Goal: Obtain resource: Obtain resource

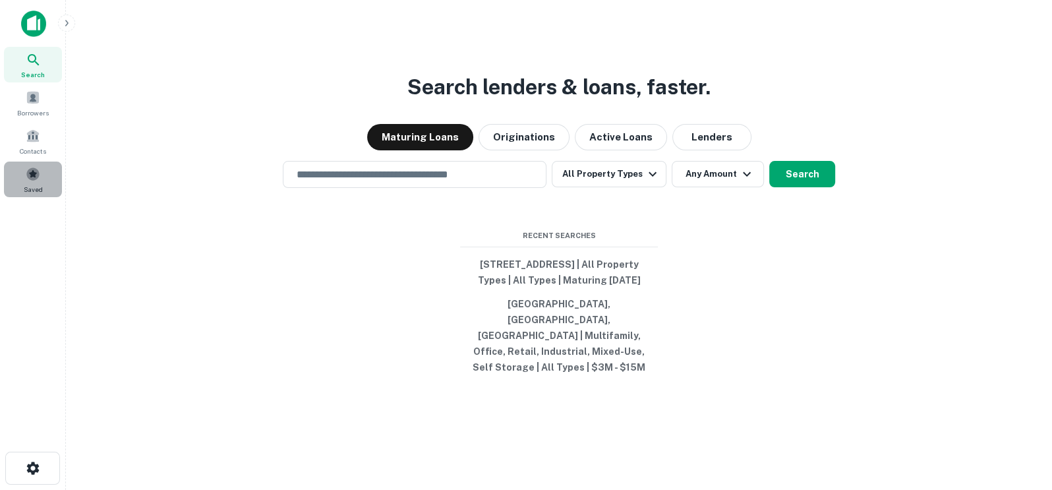
click at [21, 179] on div "Saved" at bounding box center [33, 179] width 58 height 36
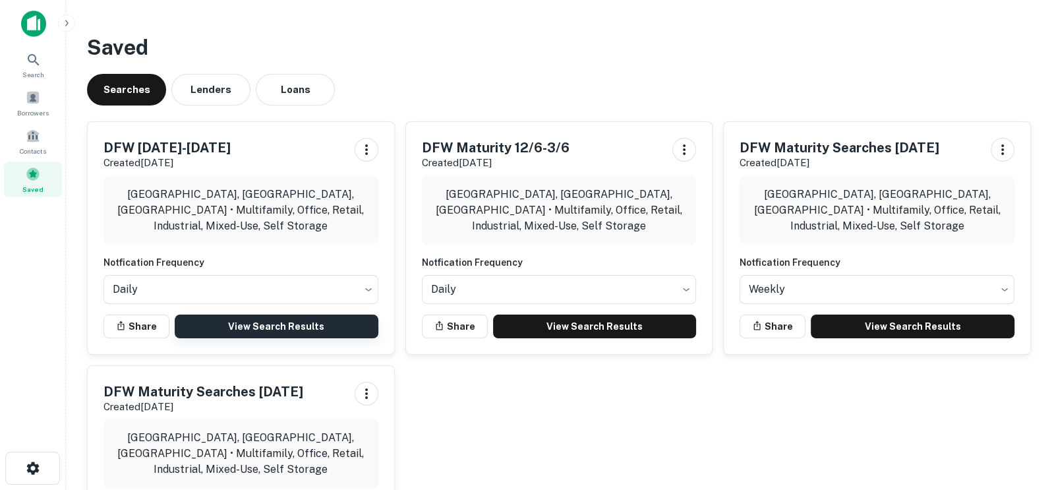
click at [246, 326] on link "View Search Results" at bounding box center [277, 326] width 204 height 24
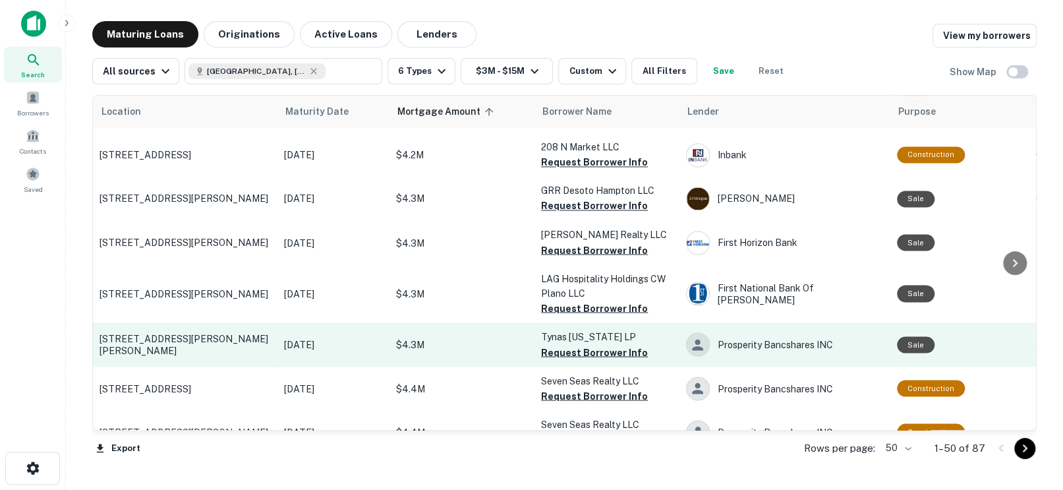
scroll to position [1384, 0]
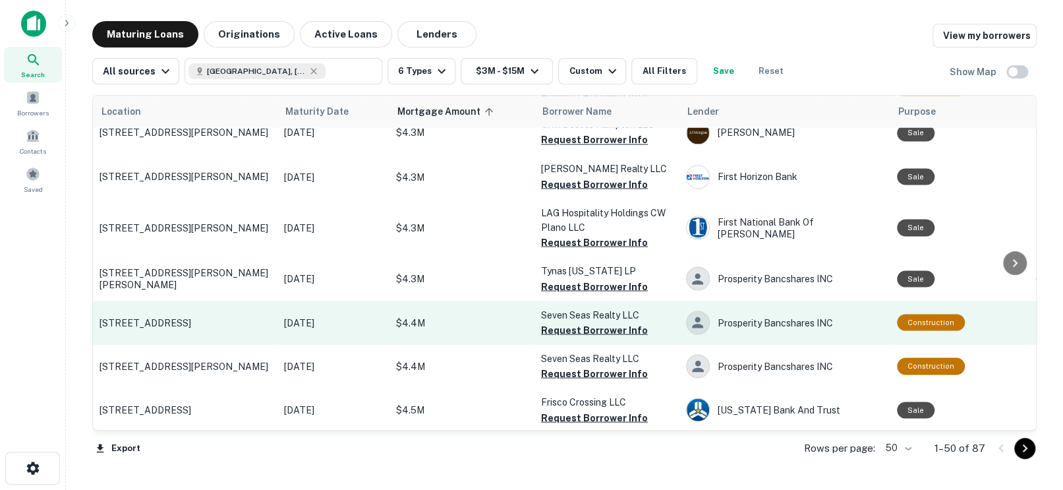
click at [492, 315] on p "$4.4M" at bounding box center [462, 322] width 132 height 15
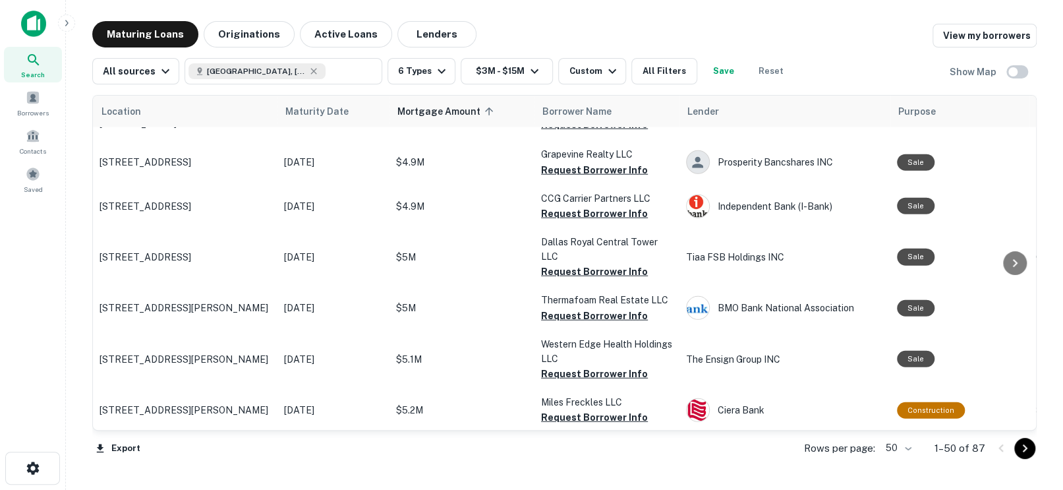
scroll to position [1977, 0]
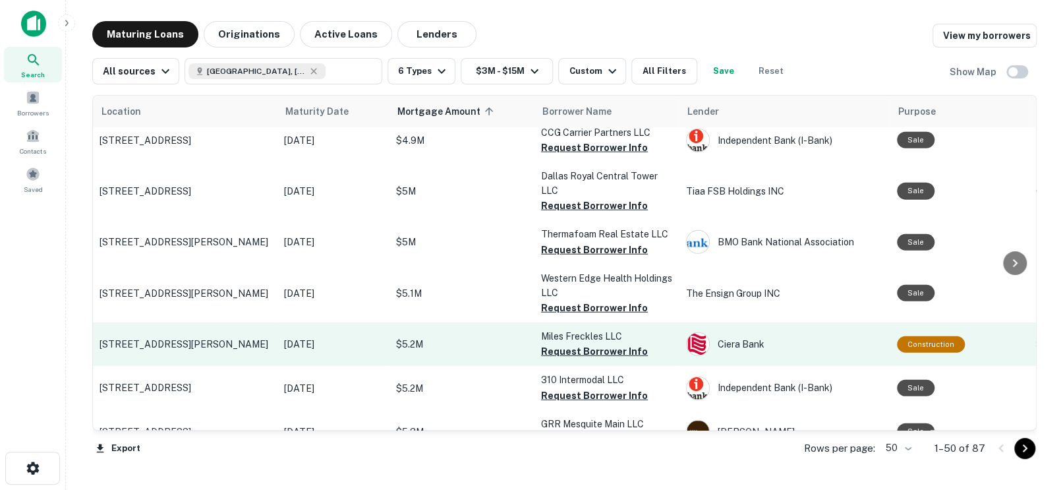
drag, startPoint x: 495, startPoint y: 254, endPoint x: 461, endPoint y: 305, distance: 60.3
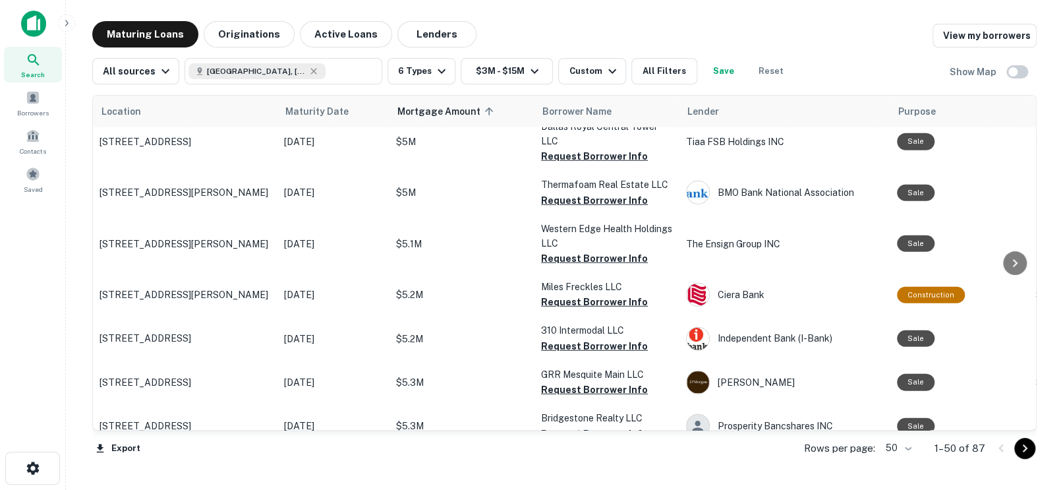
click at [1026, 448] on icon "Go to next page" at bounding box center [1025, 448] width 5 height 8
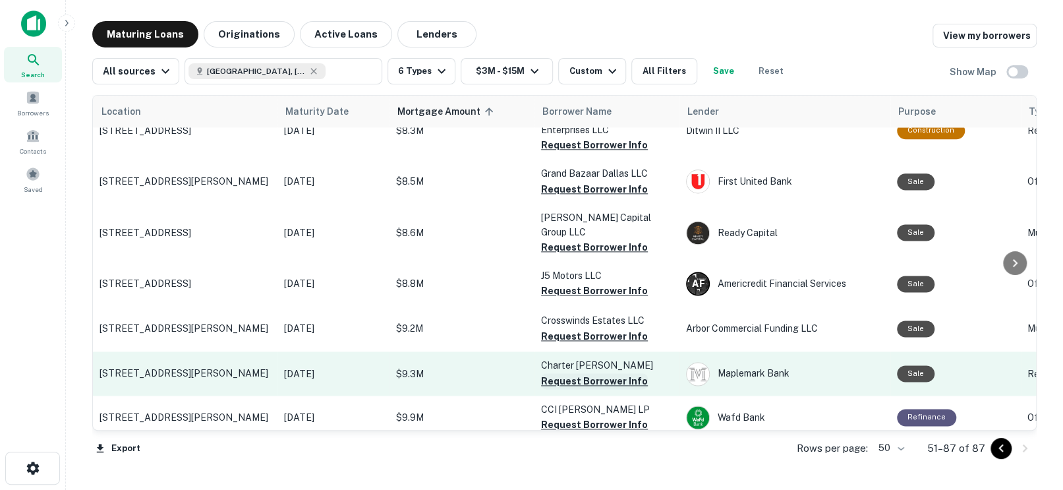
scroll to position [1388, 0]
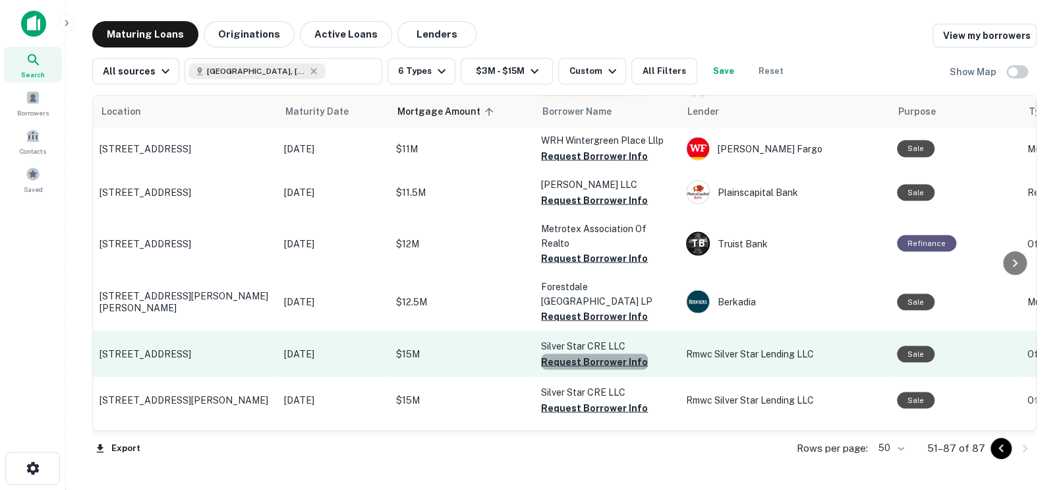
click at [595, 353] on button "Request Borrower Info" at bounding box center [594, 361] width 107 height 16
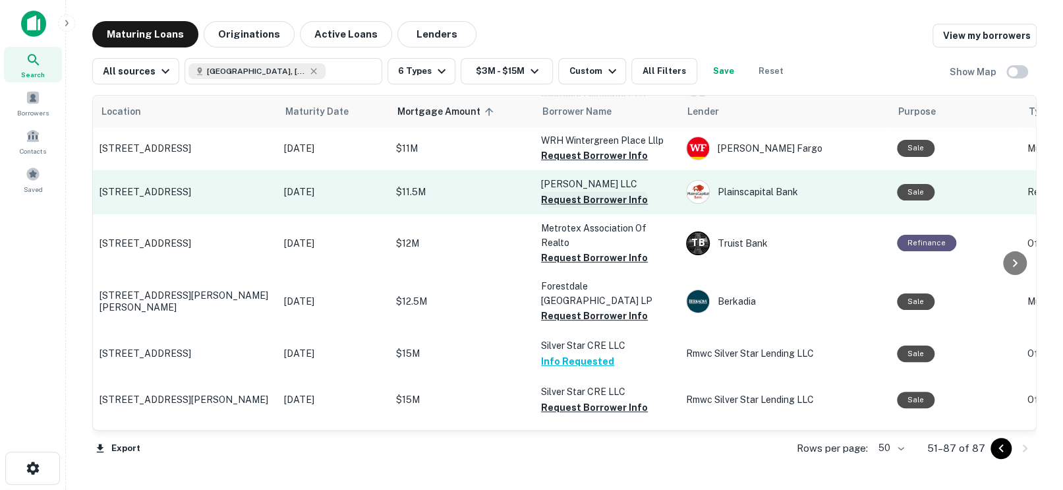
click at [587, 192] on button "Request Borrower Info" at bounding box center [594, 200] width 107 height 16
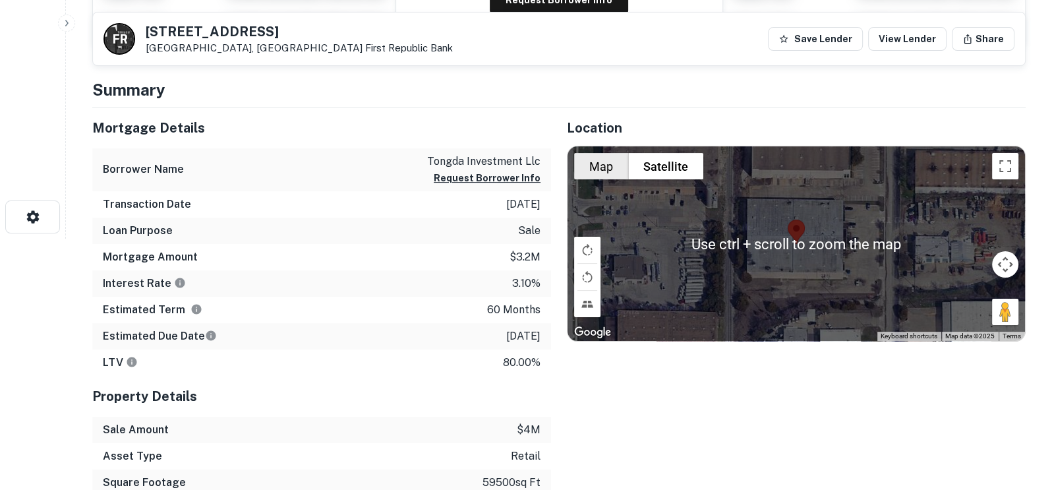
scroll to position [197, 0]
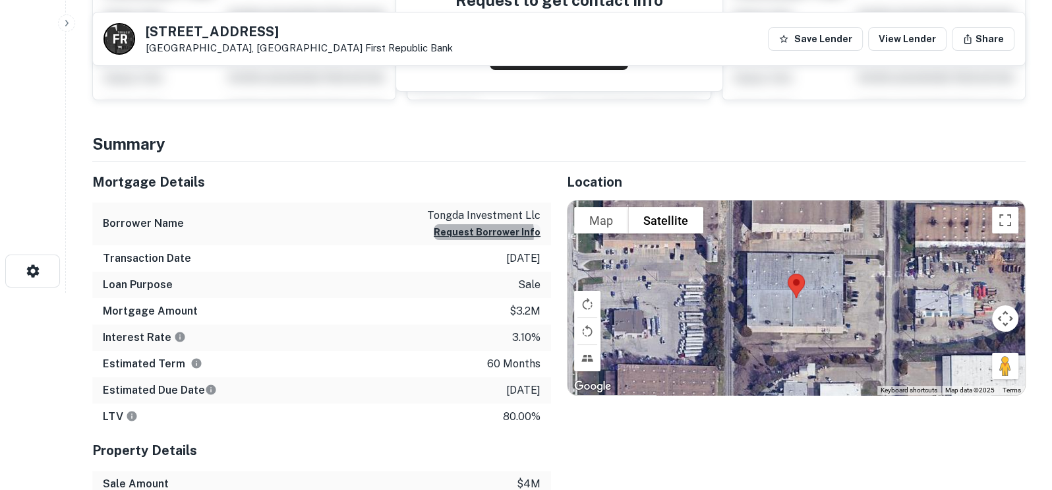
click at [490, 233] on button "Request Borrower Info" at bounding box center [487, 232] width 107 height 16
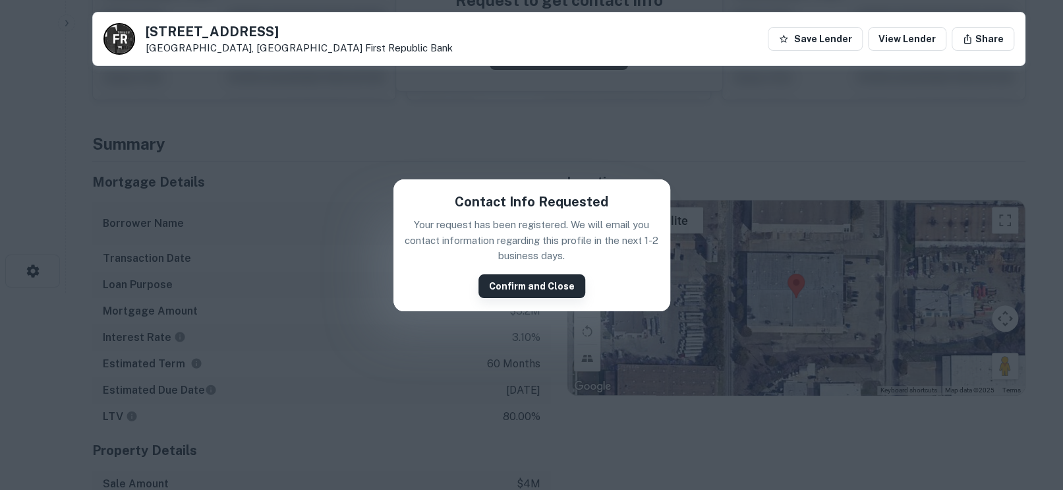
click at [527, 281] on button "Confirm and Close" at bounding box center [532, 286] width 107 height 24
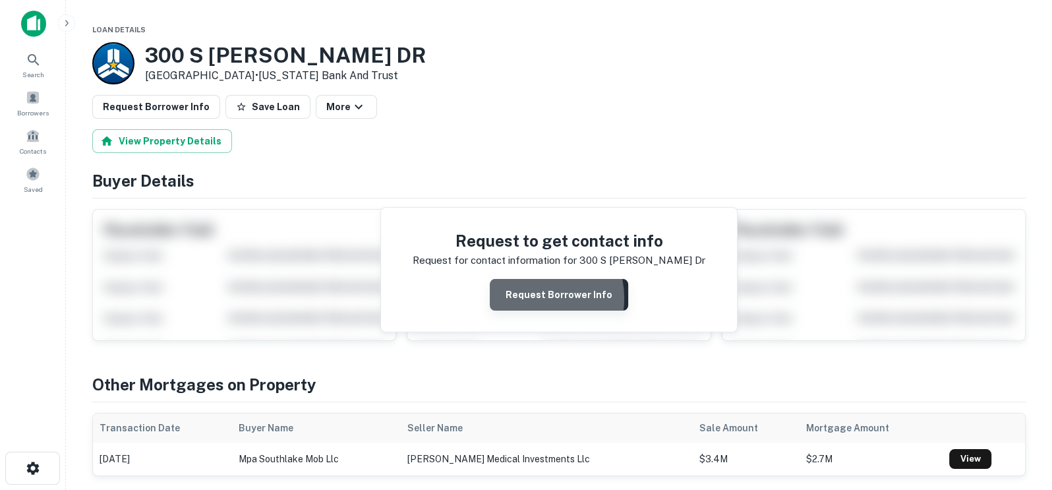
click at [533, 297] on button "Request Borrower Info" at bounding box center [559, 295] width 138 height 32
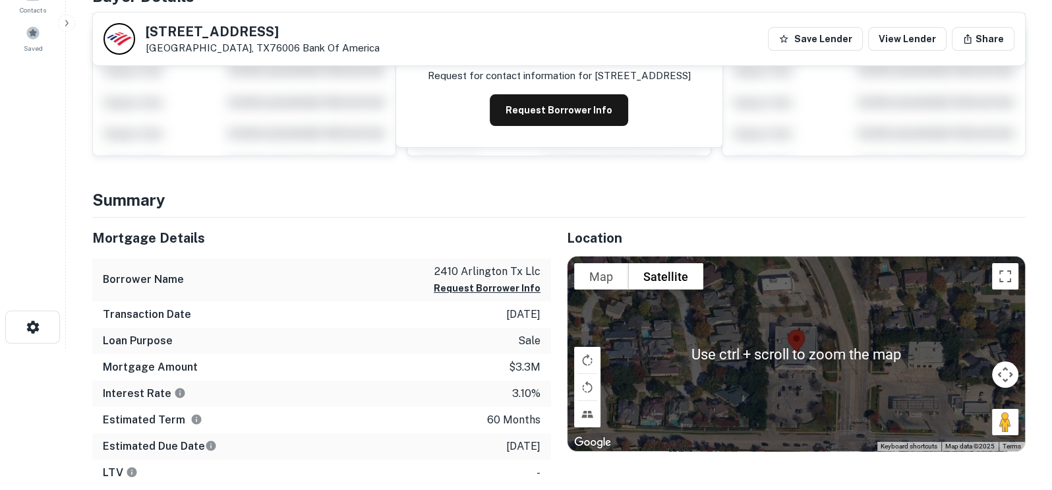
scroll to position [66, 0]
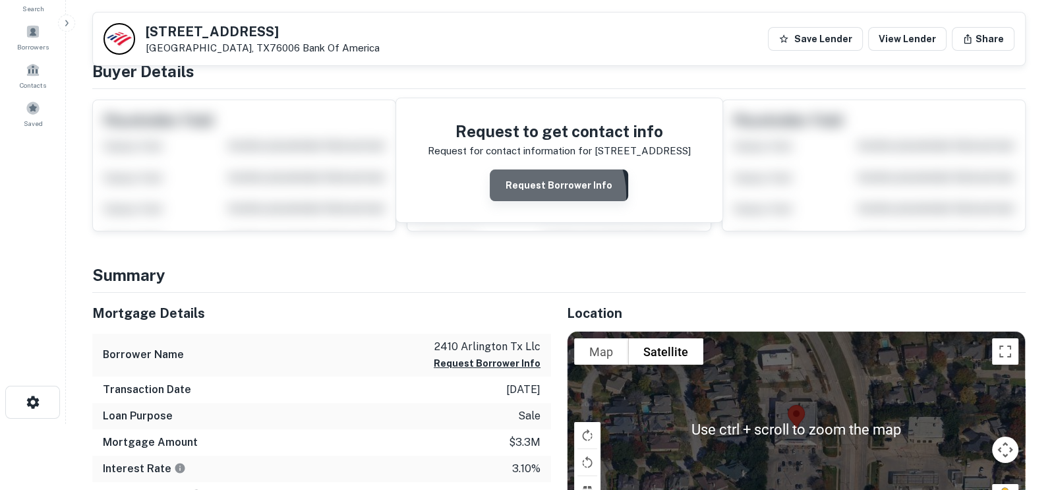
click at [542, 194] on button "Request Borrower Info" at bounding box center [559, 185] width 138 height 32
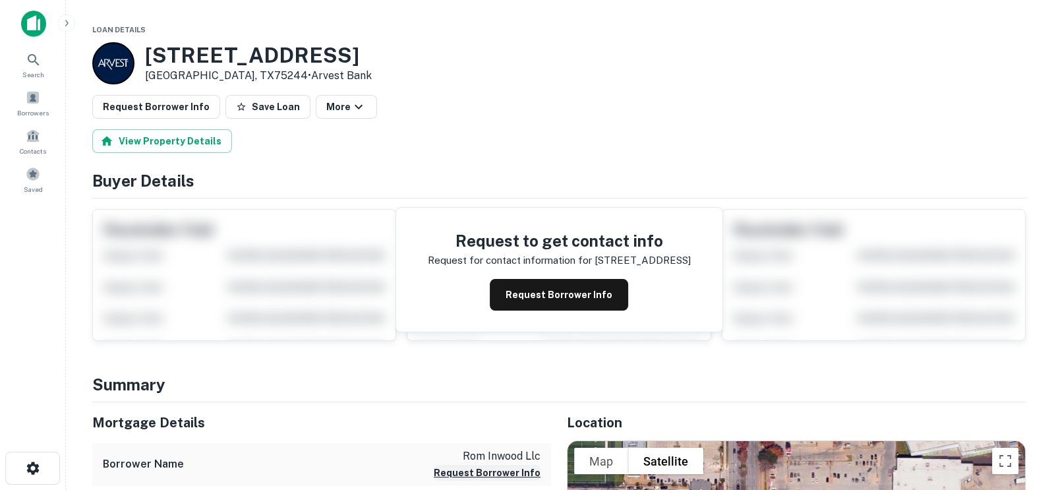
click at [487, 472] on button "Request Borrower Info" at bounding box center [487, 473] width 107 height 16
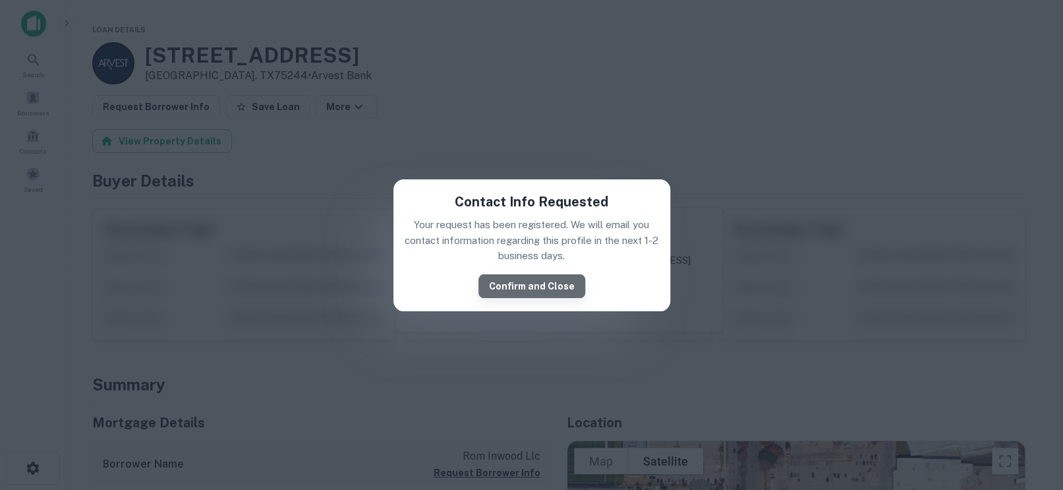
click at [533, 289] on button "Confirm and Close" at bounding box center [532, 286] width 107 height 24
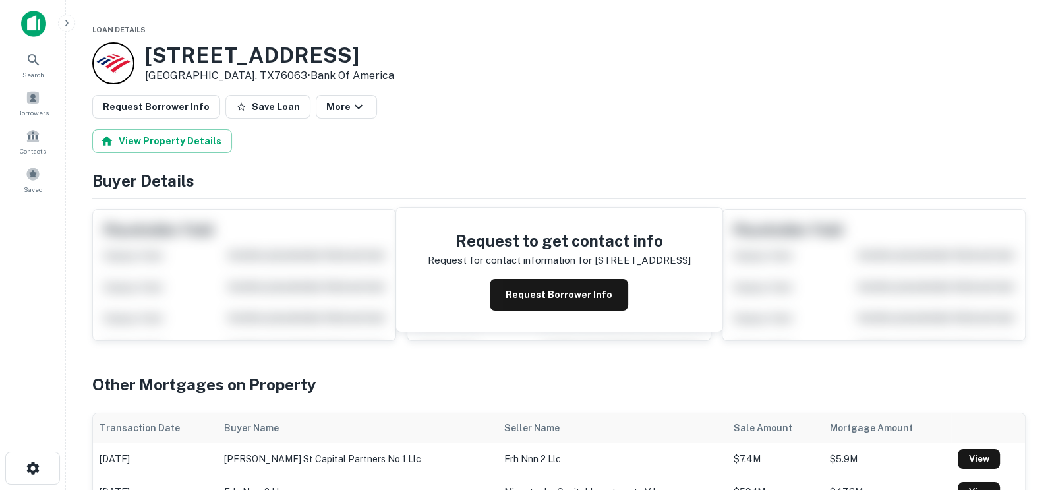
drag, startPoint x: 690, startPoint y: 88, endPoint x: 703, endPoint y: 107, distance: 22.9
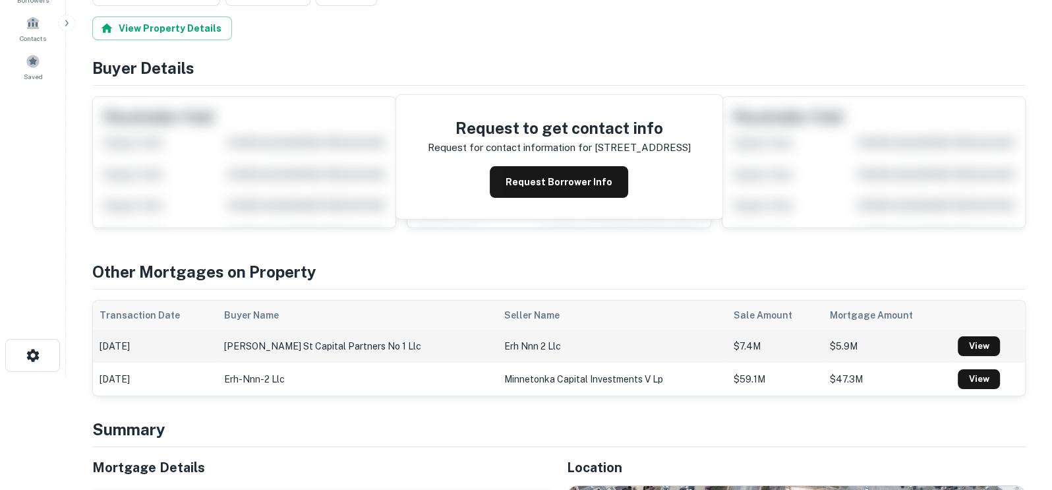
scroll to position [132, 0]
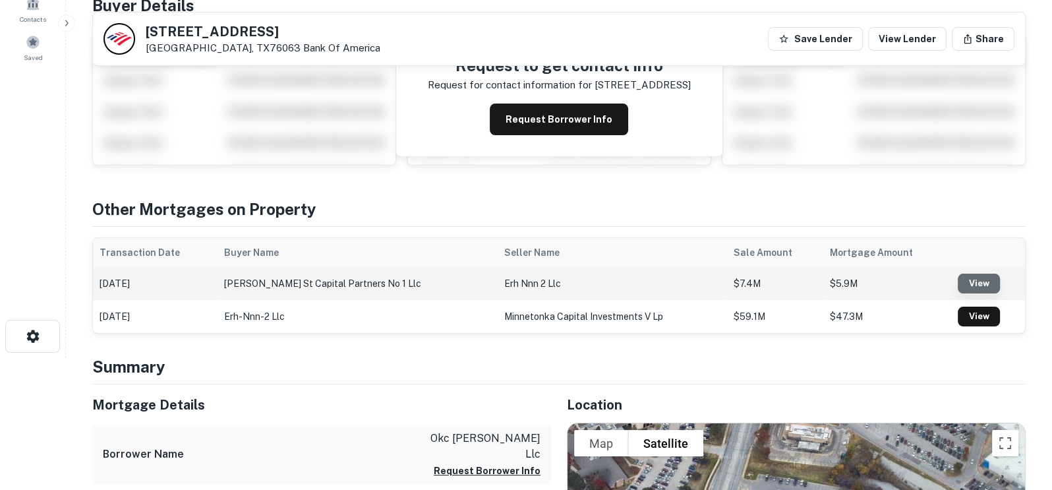
click at [978, 282] on link "View" at bounding box center [979, 284] width 42 height 20
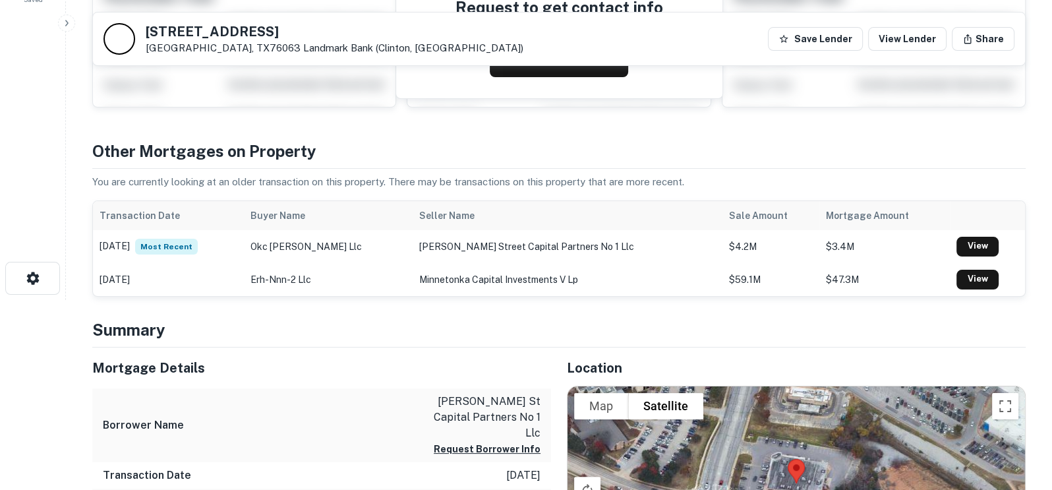
scroll to position [132, 0]
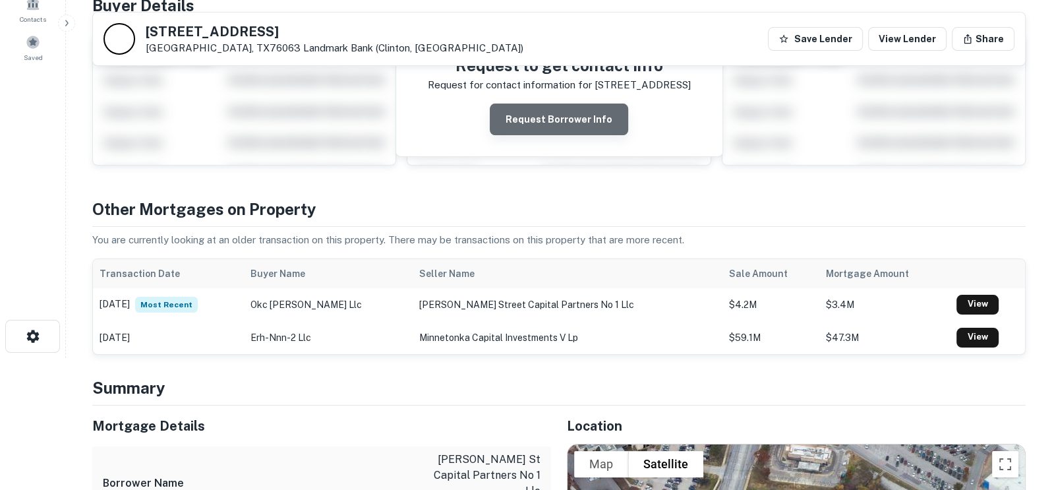
click at [592, 117] on button "Request Borrower Info" at bounding box center [559, 119] width 138 height 32
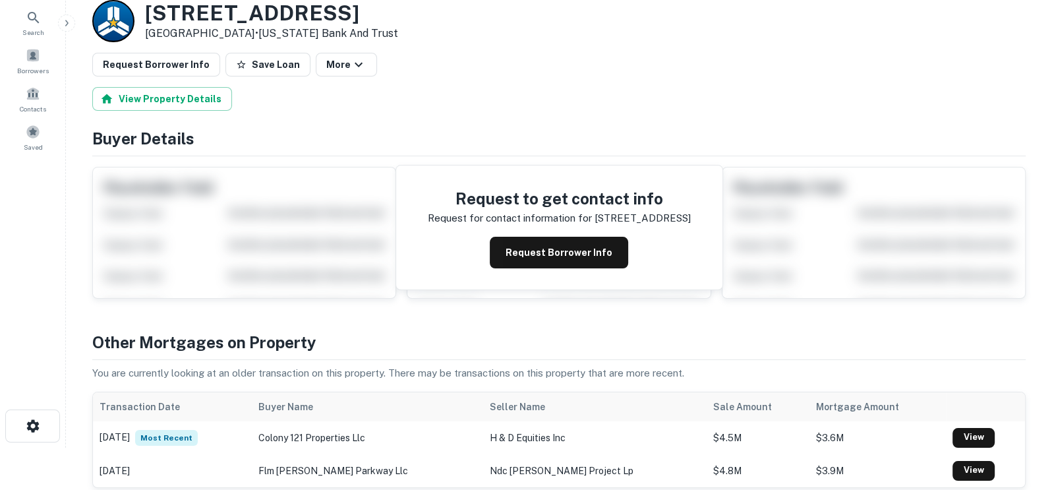
scroll to position [66, 0]
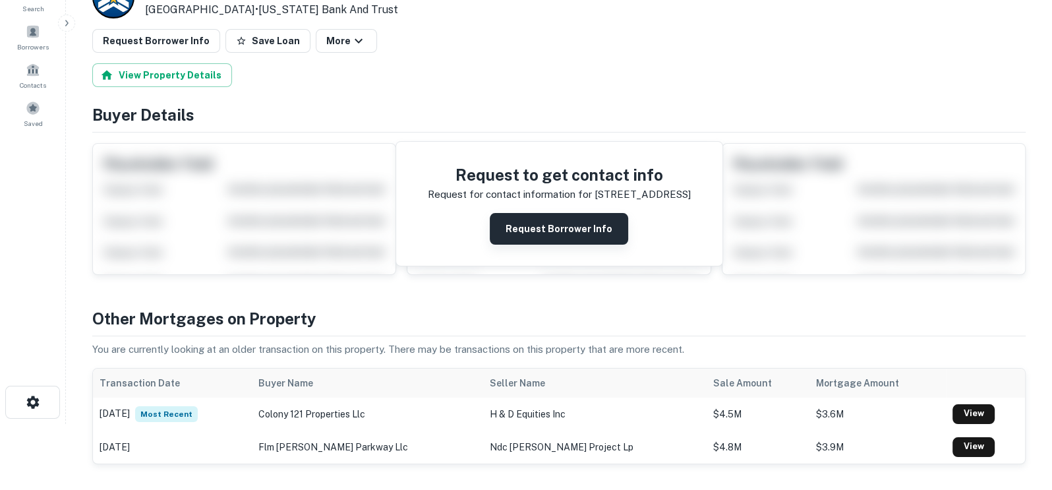
click at [604, 229] on button "Request Borrower Info" at bounding box center [559, 229] width 138 height 32
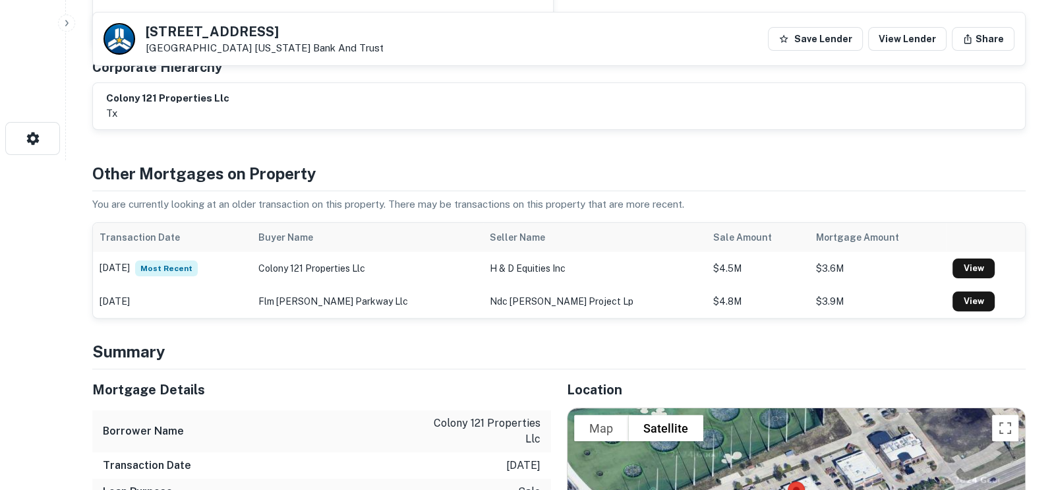
scroll to position [0, 0]
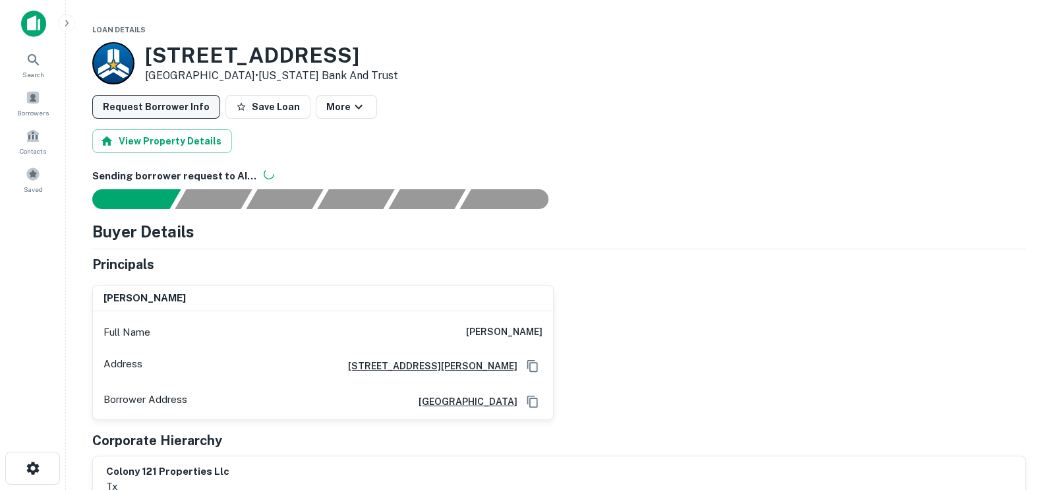
click at [158, 103] on button "Request Borrower Info" at bounding box center [156, 107] width 128 height 24
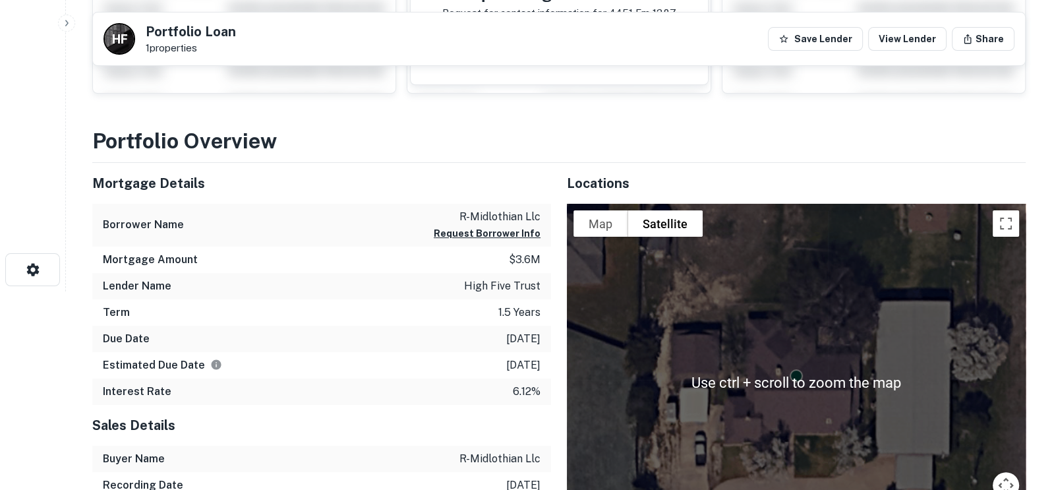
scroll to position [197, 0]
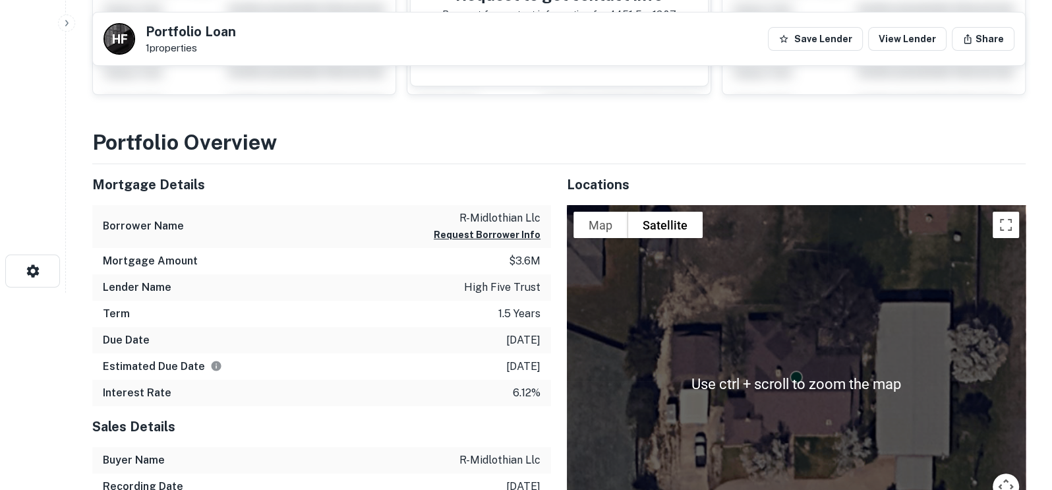
click at [792, 306] on div "To activate drag with keyboard, press Alt + Enter. Once in keyboard drag state,…" at bounding box center [796, 384] width 459 height 358
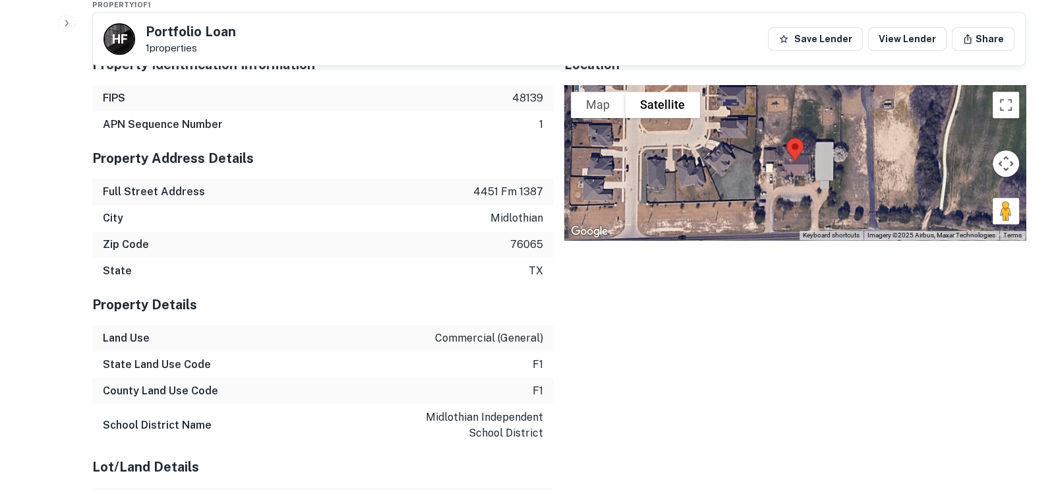
scroll to position [791, 0]
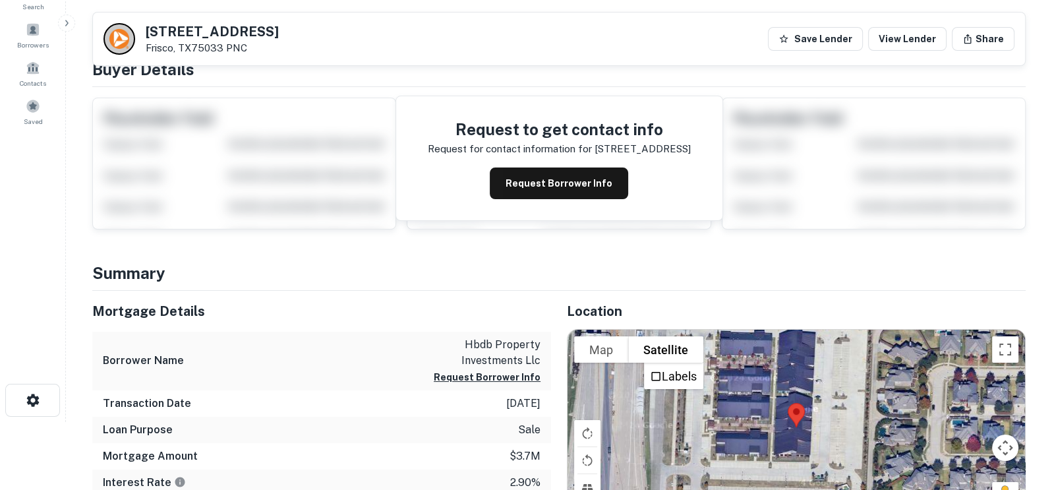
scroll to position [66, 0]
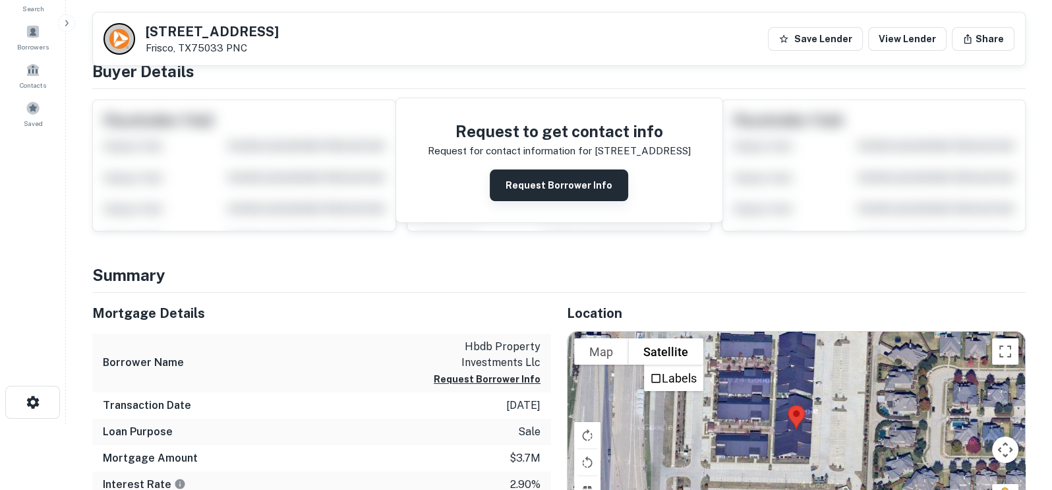
click at [551, 183] on button "Request Borrower Info" at bounding box center [559, 185] width 138 height 32
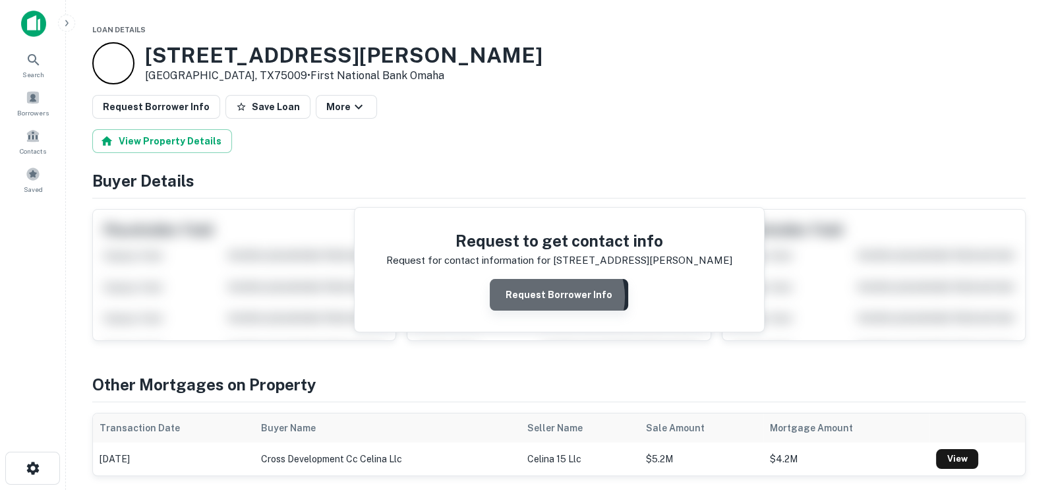
click at [559, 296] on button "Request Borrower Info" at bounding box center [559, 295] width 138 height 32
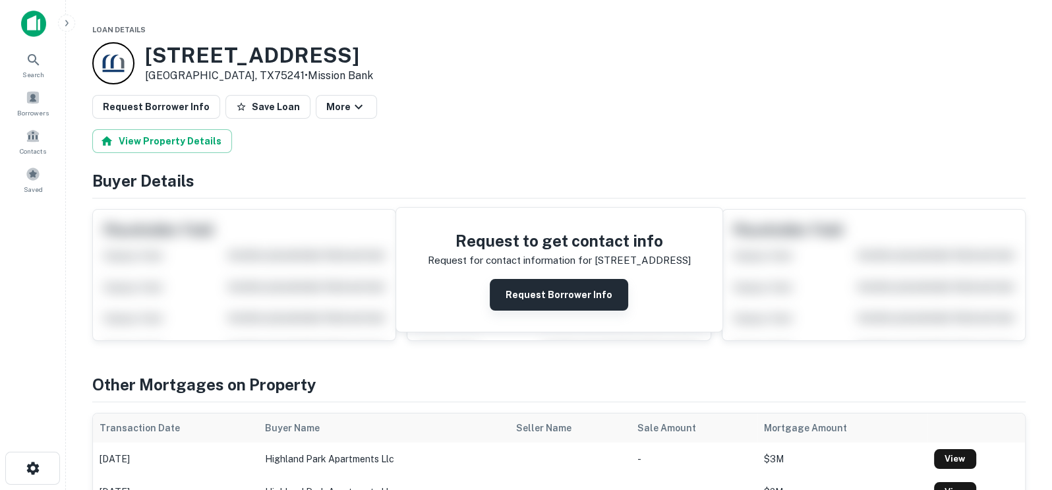
click at [512, 292] on button "Request Borrower Info" at bounding box center [559, 295] width 138 height 32
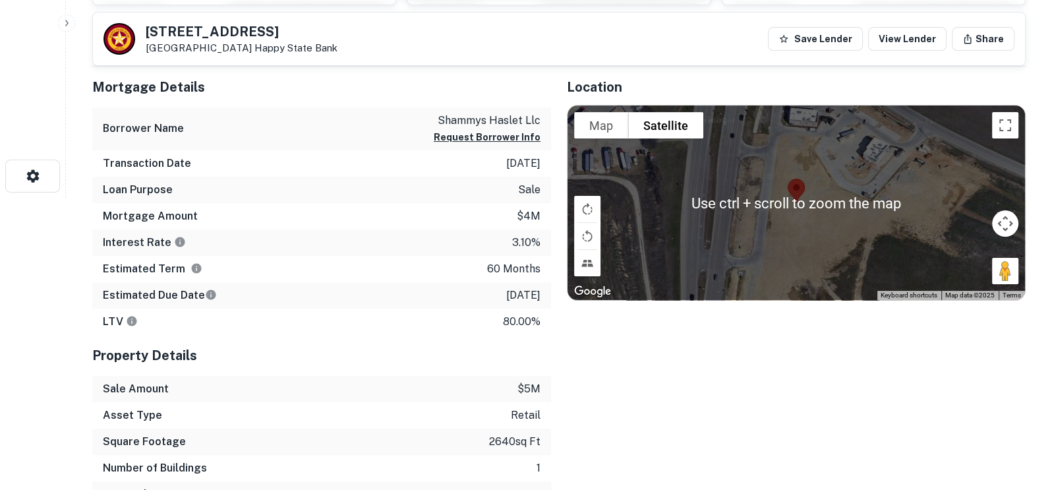
scroll to position [66, 0]
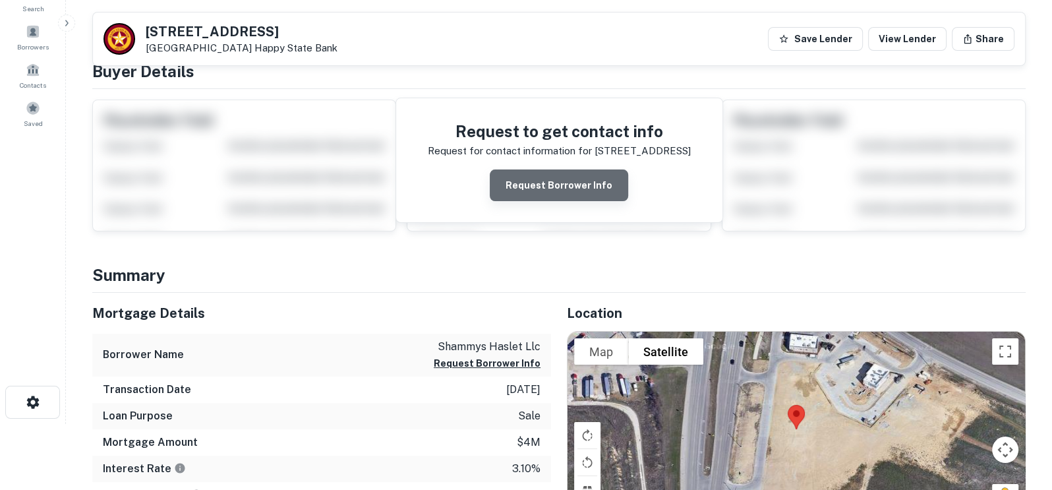
click at [589, 187] on button "Request Borrower Info" at bounding box center [559, 185] width 138 height 32
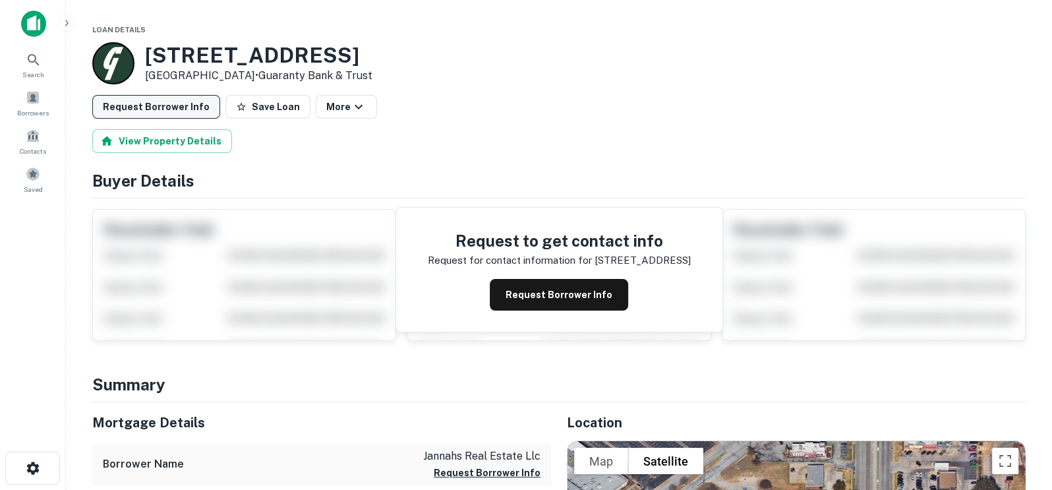
click at [157, 110] on button "Request Borrower Info" at bounding box center [156, 107] width 128 height 24
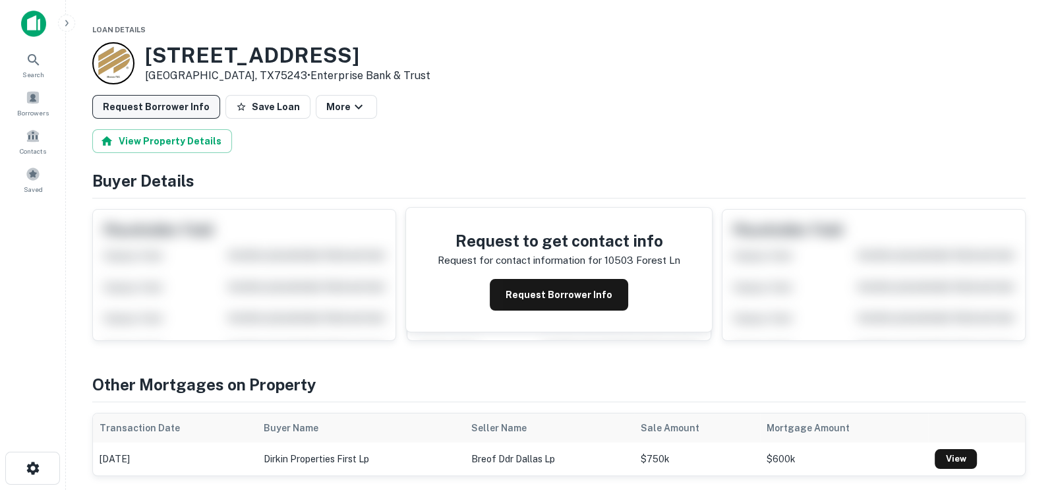
click at [144, 106] on button "Request Borrower Info" at bounding box center [156, 107] width 128 height 24
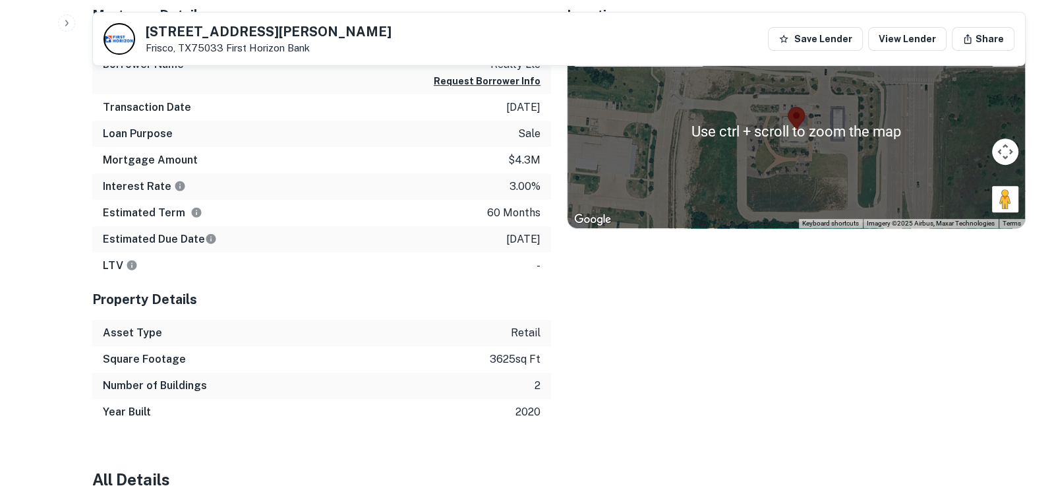
scroll to position [527, 0]
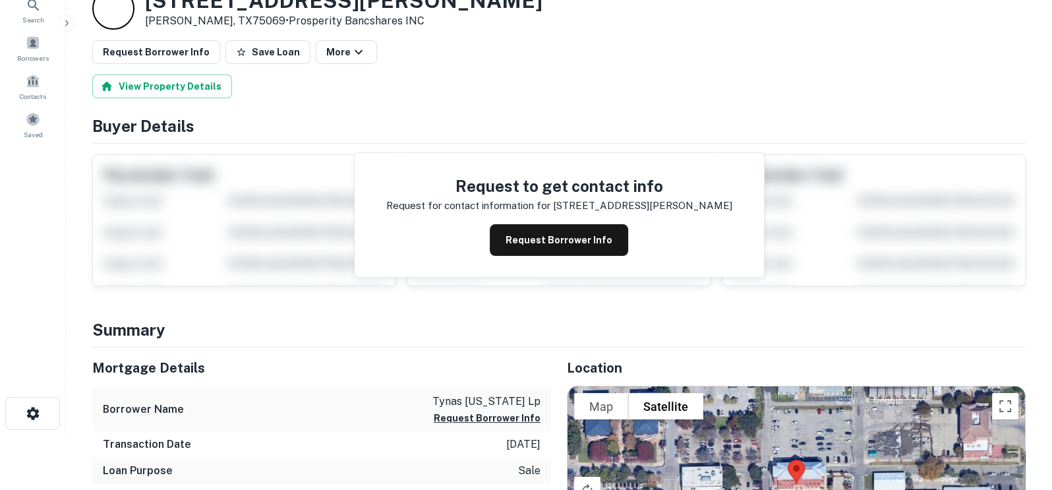
scroll to position [132, 0]
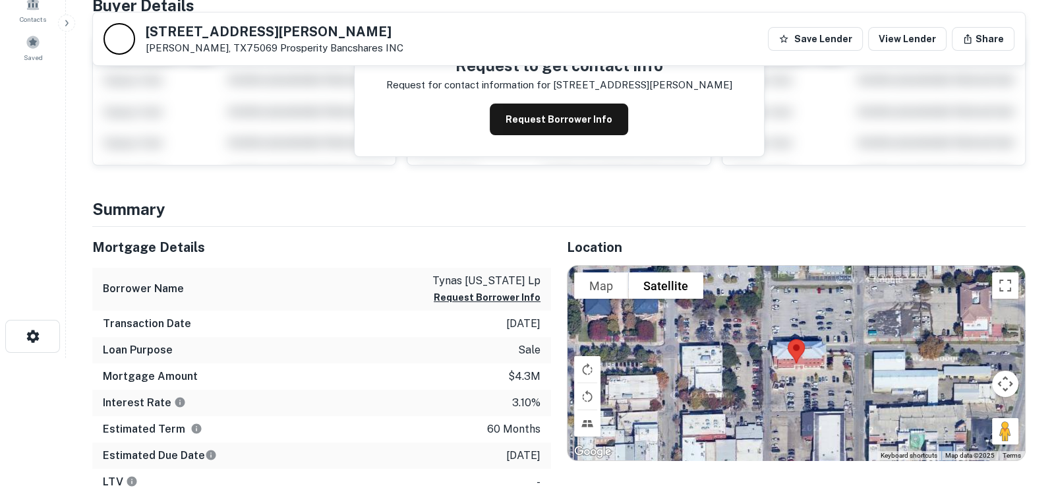
click at [865, 370] on div at bounding box center [796, 363] width 457 height 194
click at [1002, 277] on button "Toggle fullscreen view" at bounding box center [1005, 285] width 26 height 26
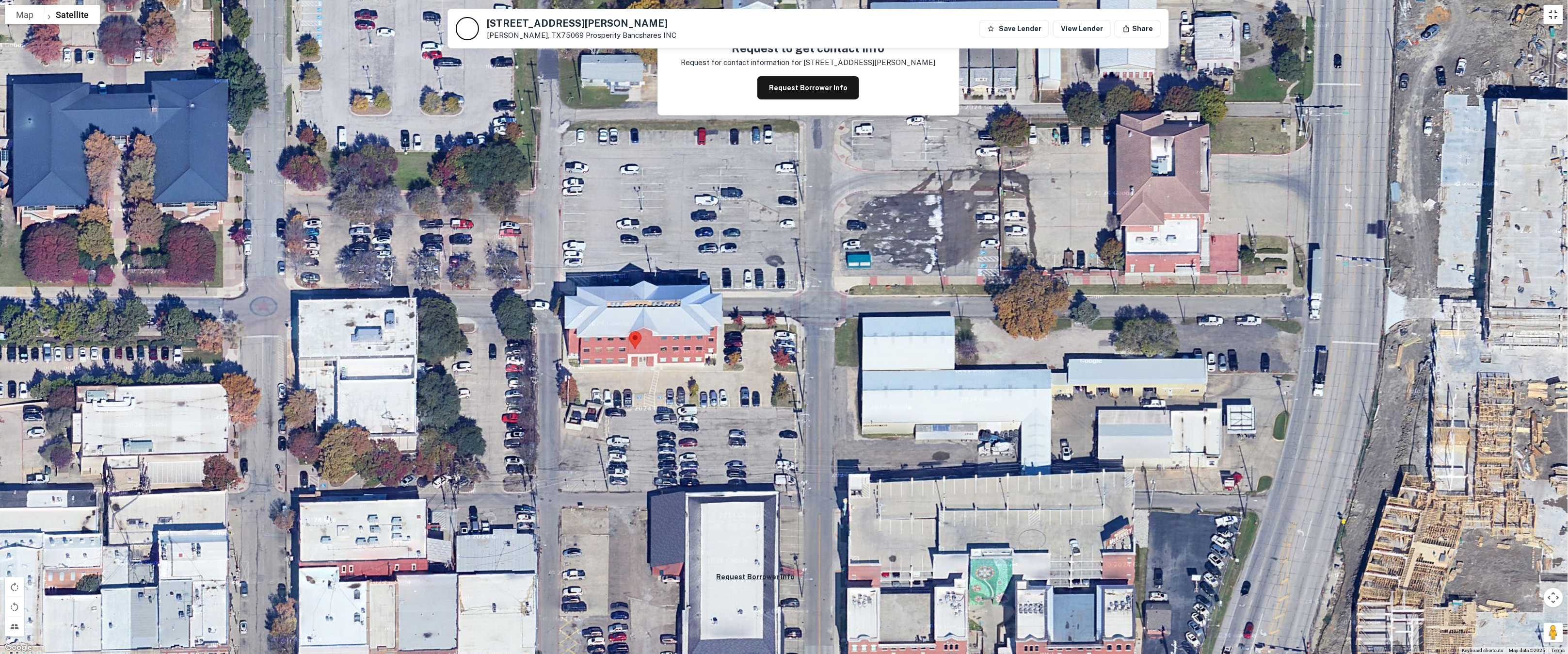
click at [773, 14] on button "Toggle fullscreen view" at bounding box center [1553, 15] width 19 height 19
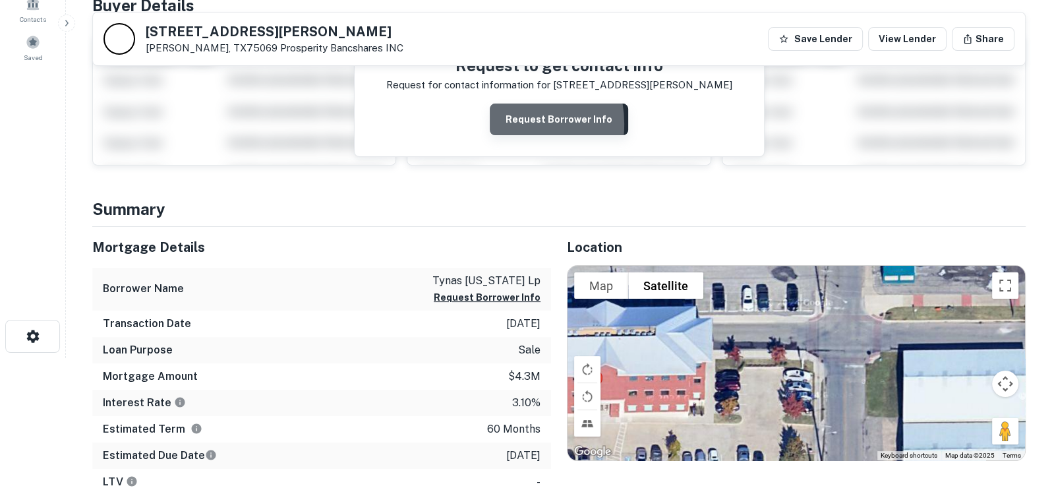
click at [504, 123] on button "Request Borrower Info" at bounding box center [559, 119] width 138 height 32
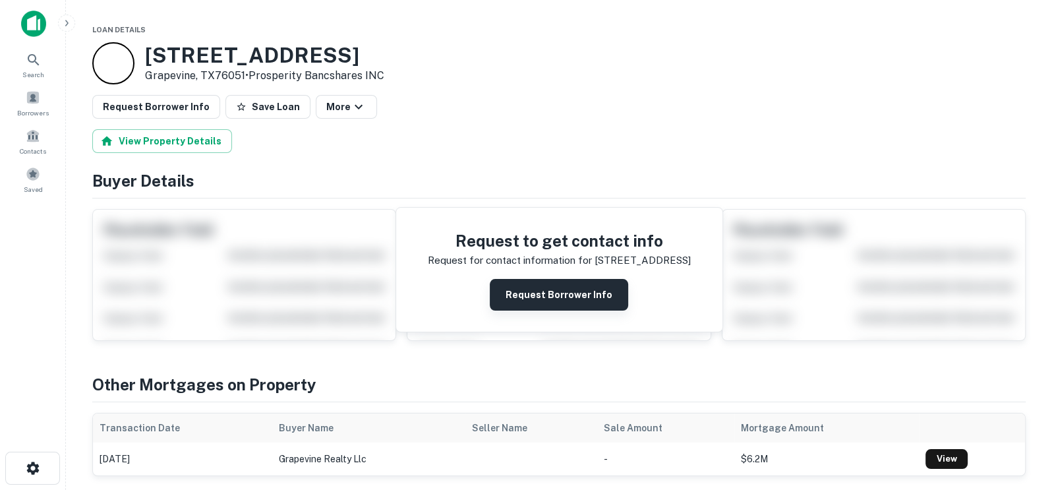
click at [531, 283] on button "Request Borrower Info" at bounding box center [559, 295] width 138 height 32
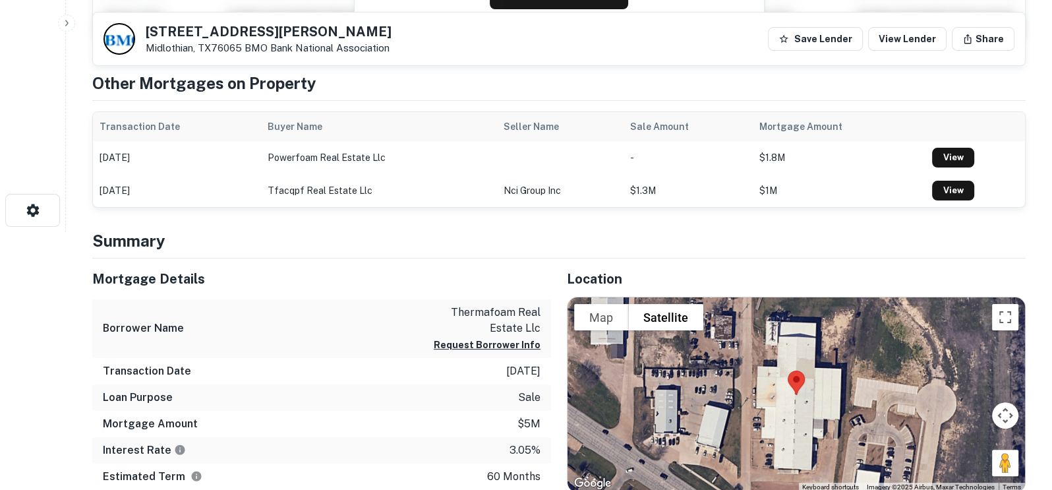
scroll to position [330, 0]
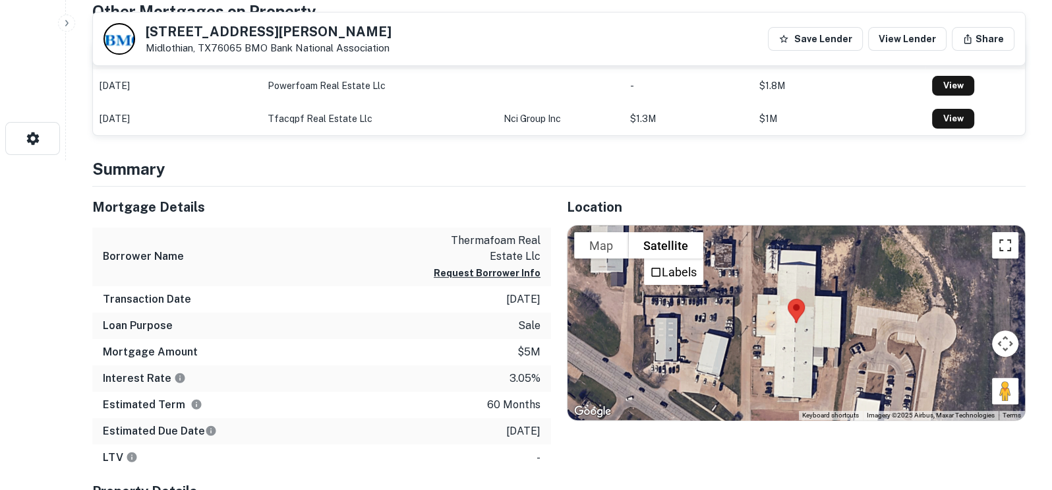
click at [993, 247] on button "Toggle fullscreen view" at bounding box center [1005, 245] width 26 height 26
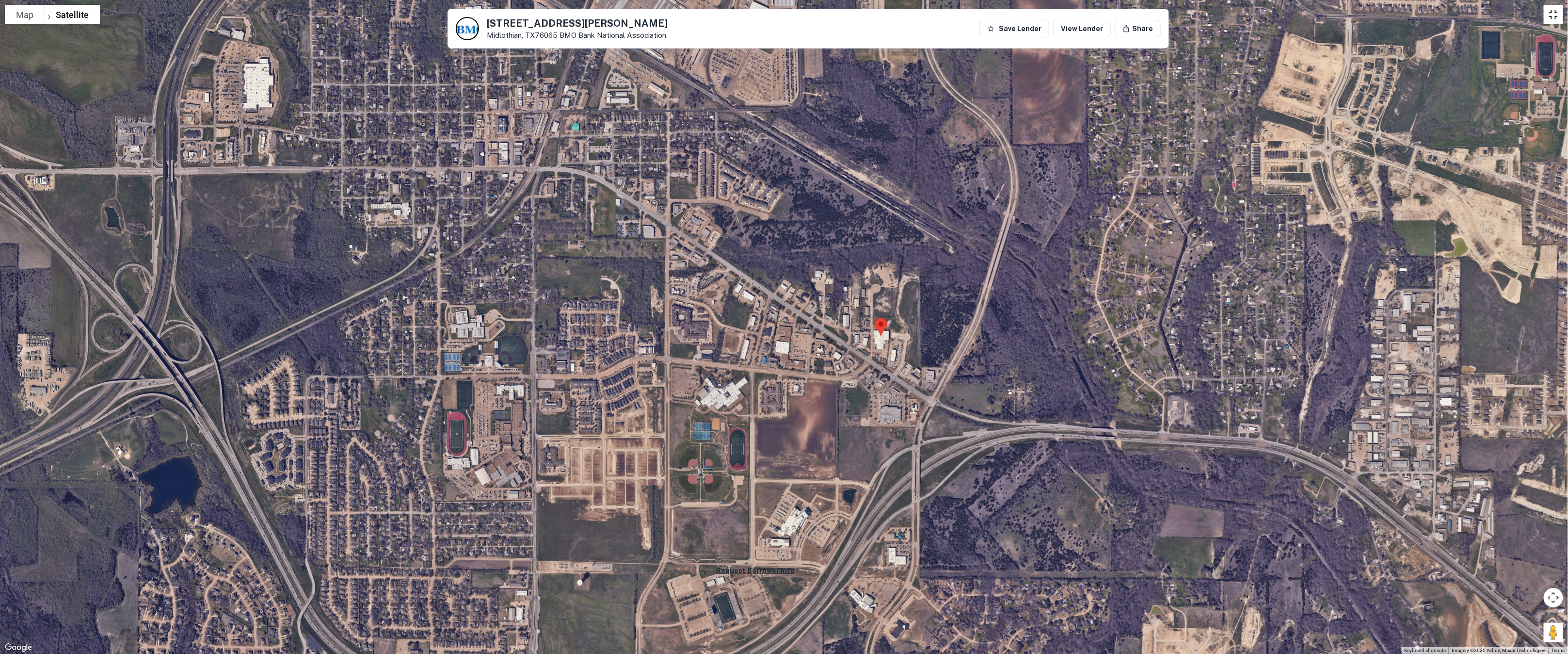
click at [773, 14] on button "Toggle fullscreen view" at bounding box center [1553, 15] width 19 height 19
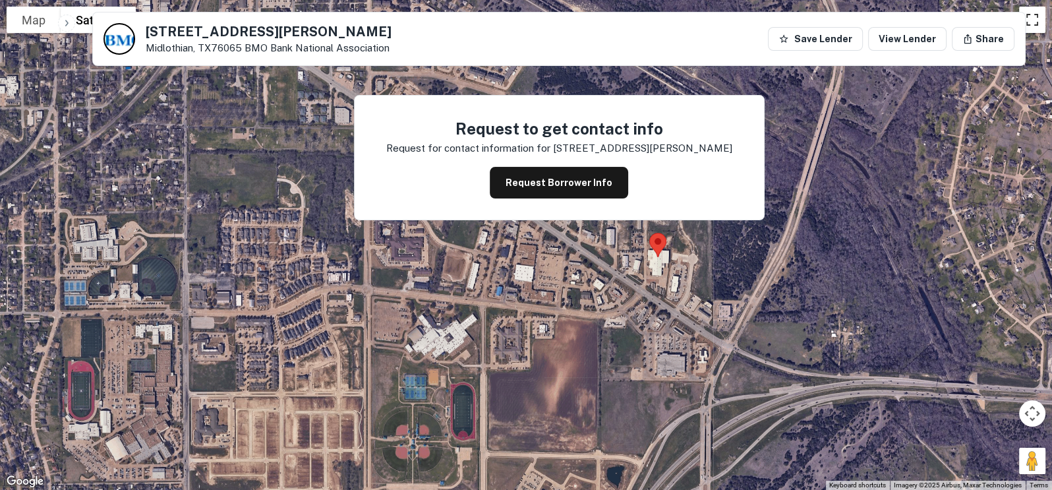
scroll to position [0, 0]
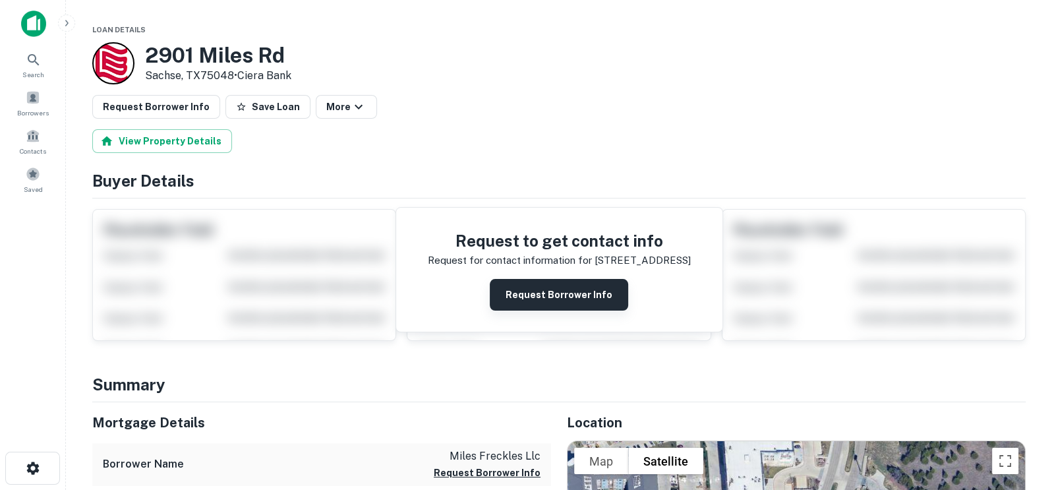
click at [529, 296] on button "Request Borrower Info" at bounding box center [559, 295] width 138 height 32
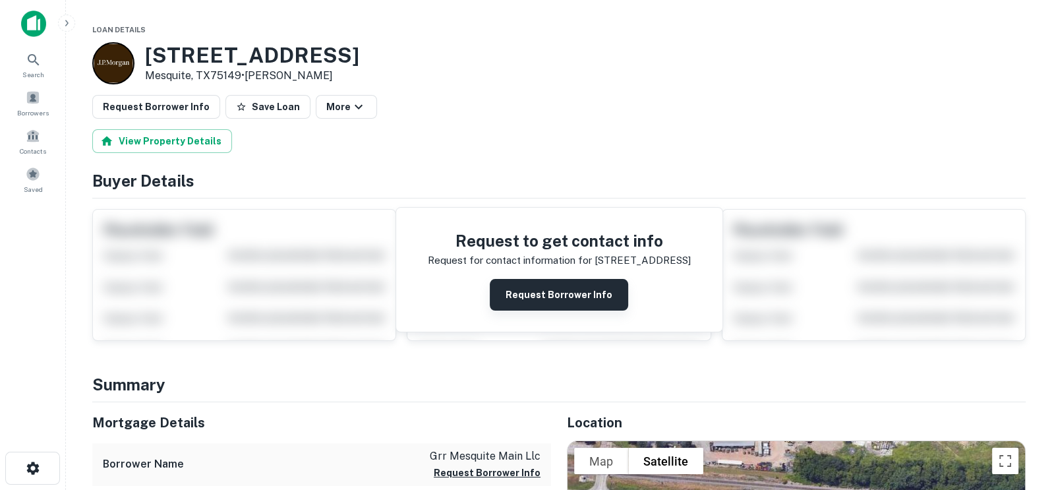
click at [548, 293] on button "Request Borrower Info" at bounding box center [559, 295] width 138 height 32
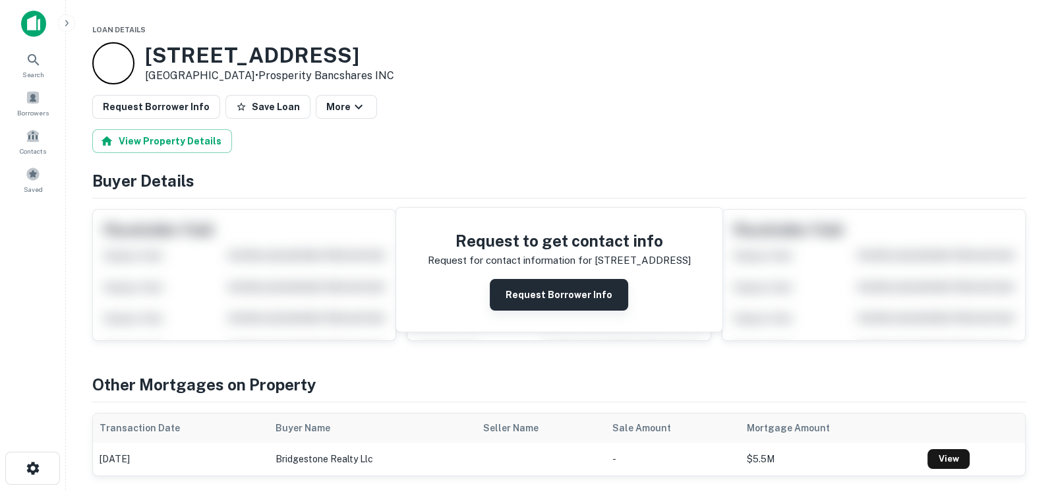
click at [531, 297] on button "Request Borrower Info" at bounding box center [559, 295] width 138 height 32
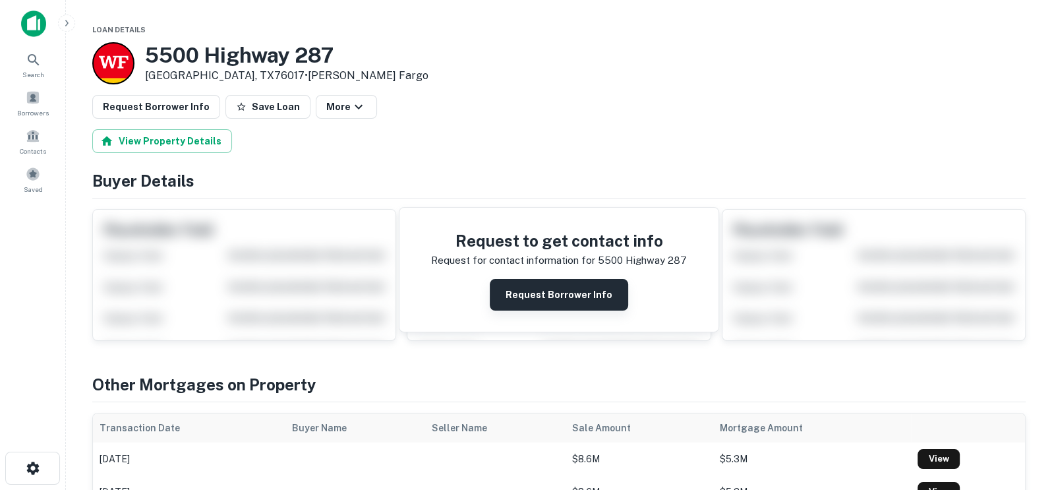
click at [544, 299] on button "Request Borrower Info" at bounding box center [559, 295] width 138 height 32
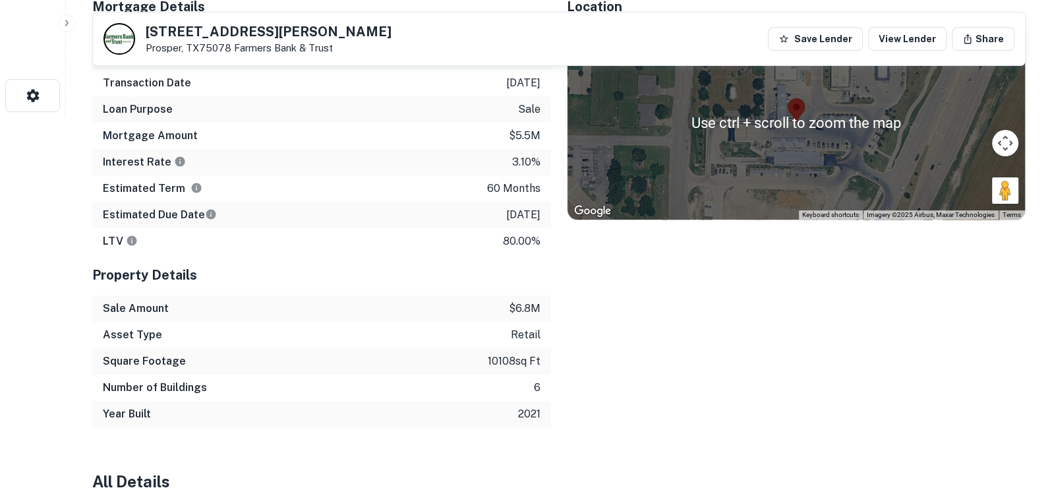
scroll to position [197, 0]
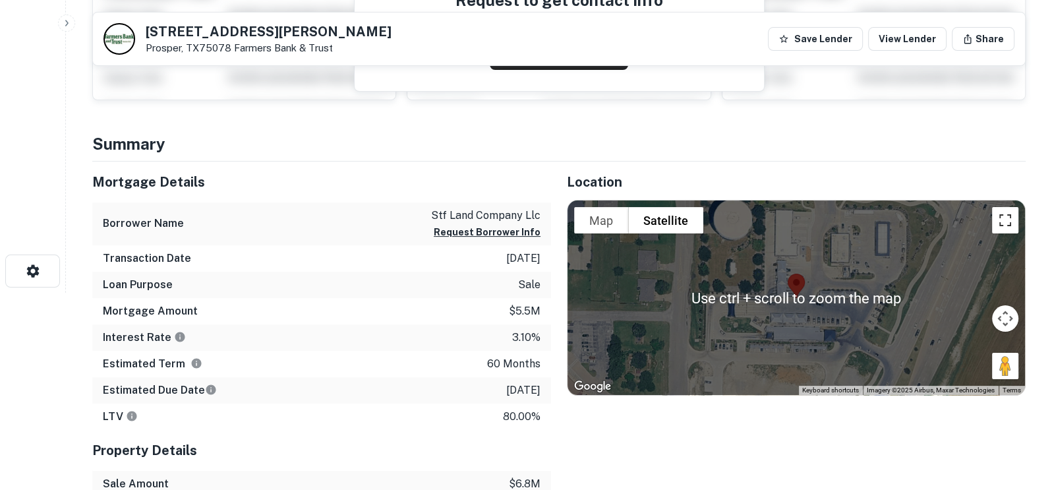
click at [1007, 223] on button "Toggle fullscreen view" at bounding box center [1005, 220] width 26 height 26
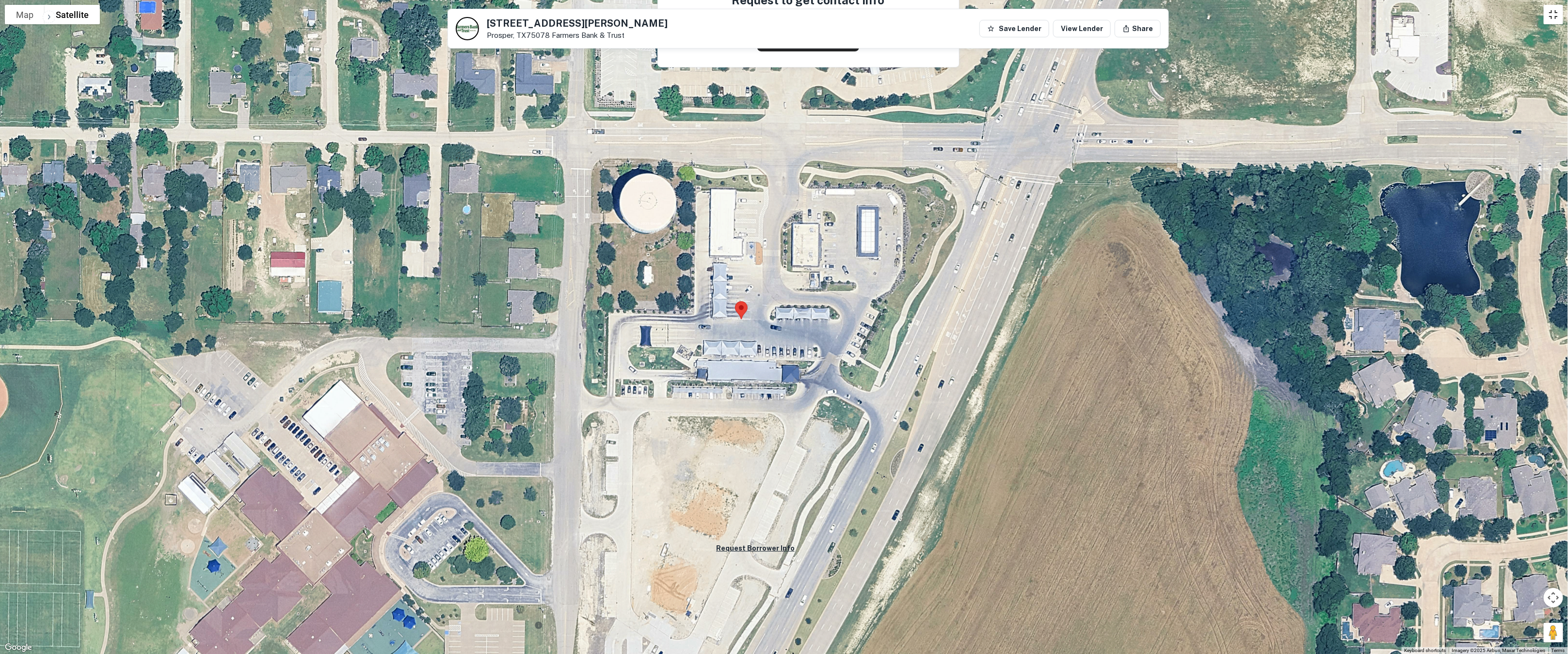
click at [773, 19] on button "Toggle fullscreen view" at bounding box center [1553, 15] width 19 height 19
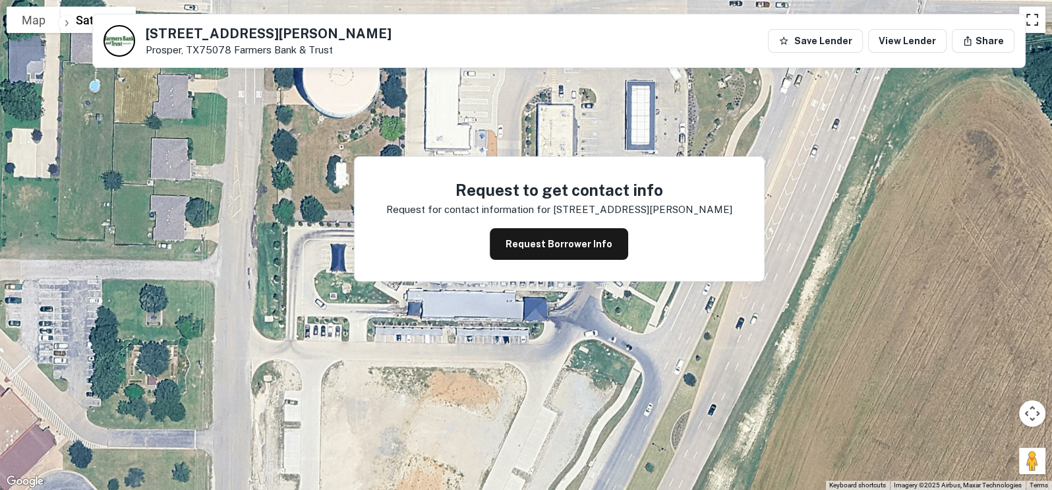
scroll to position [0, 0]
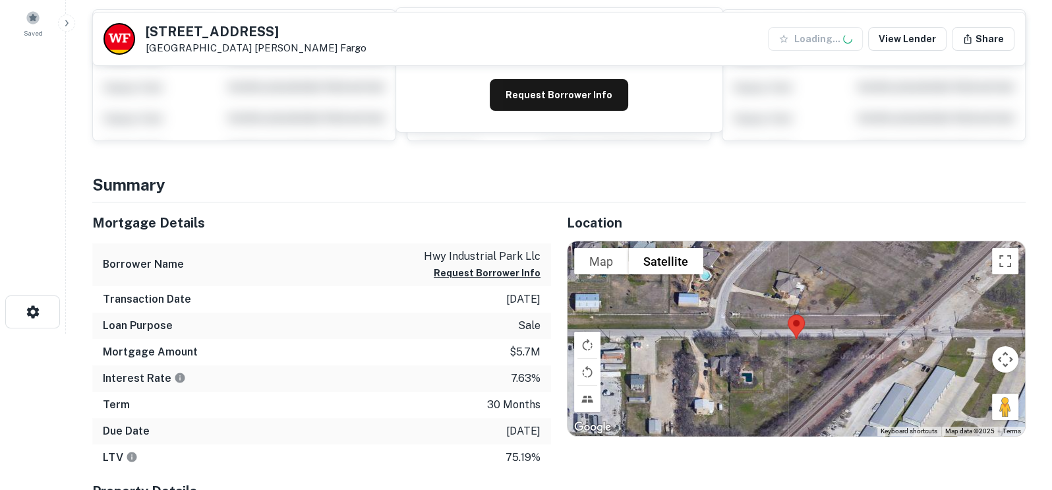
scroll to position [197, 0]
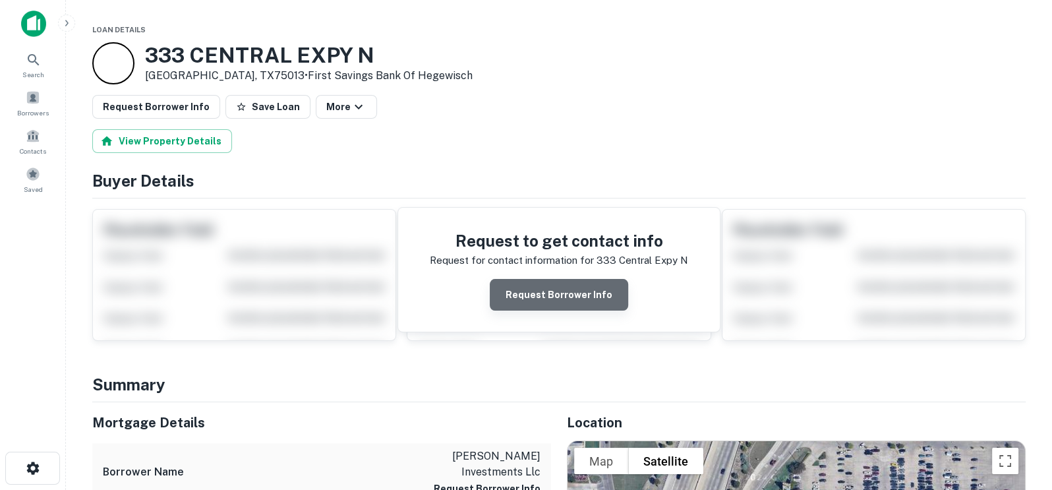
click at [565, 296] on button "Request Borrower Info" at bounding box center [559, 295] width 138 height 32
